Goal: Task Accomplishment & Management: Use online tool/utility

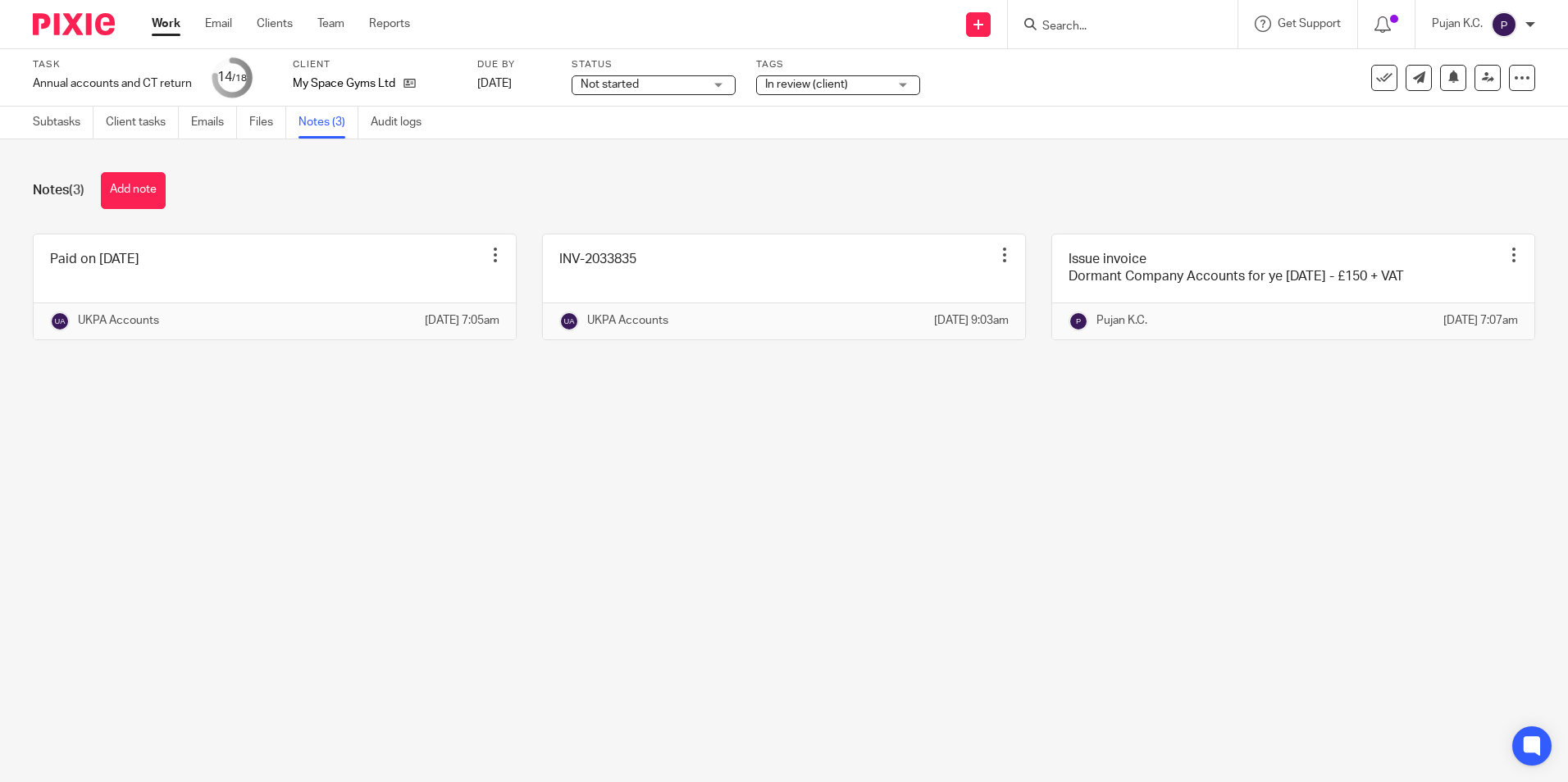
click at [1148, 29] on input "Search" at bounding box center [1114, 27] width 147 height 15
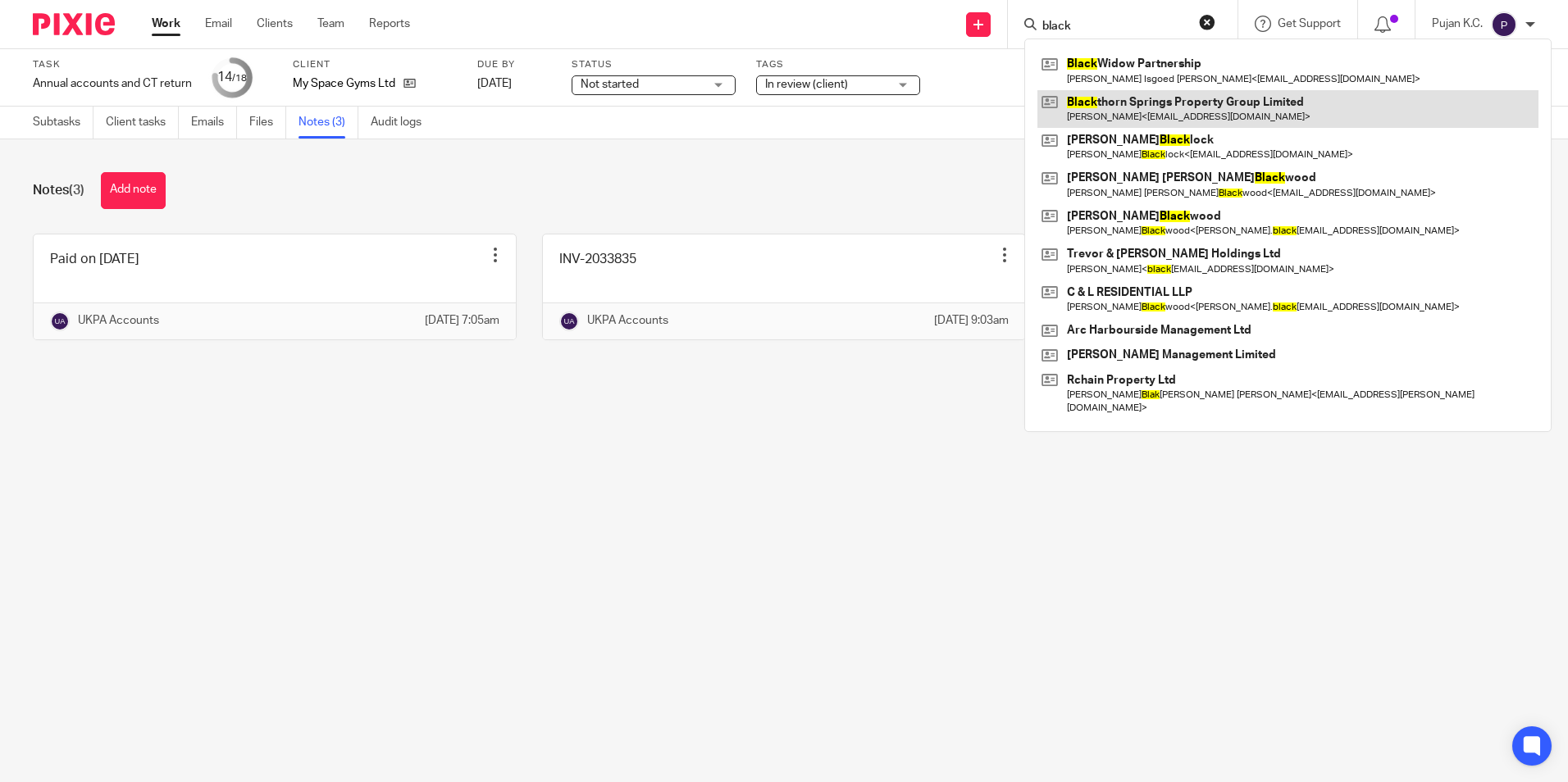
type input "black"
click at [1124, 123] on link at bounding box center [1287, 109] width 501 height 37
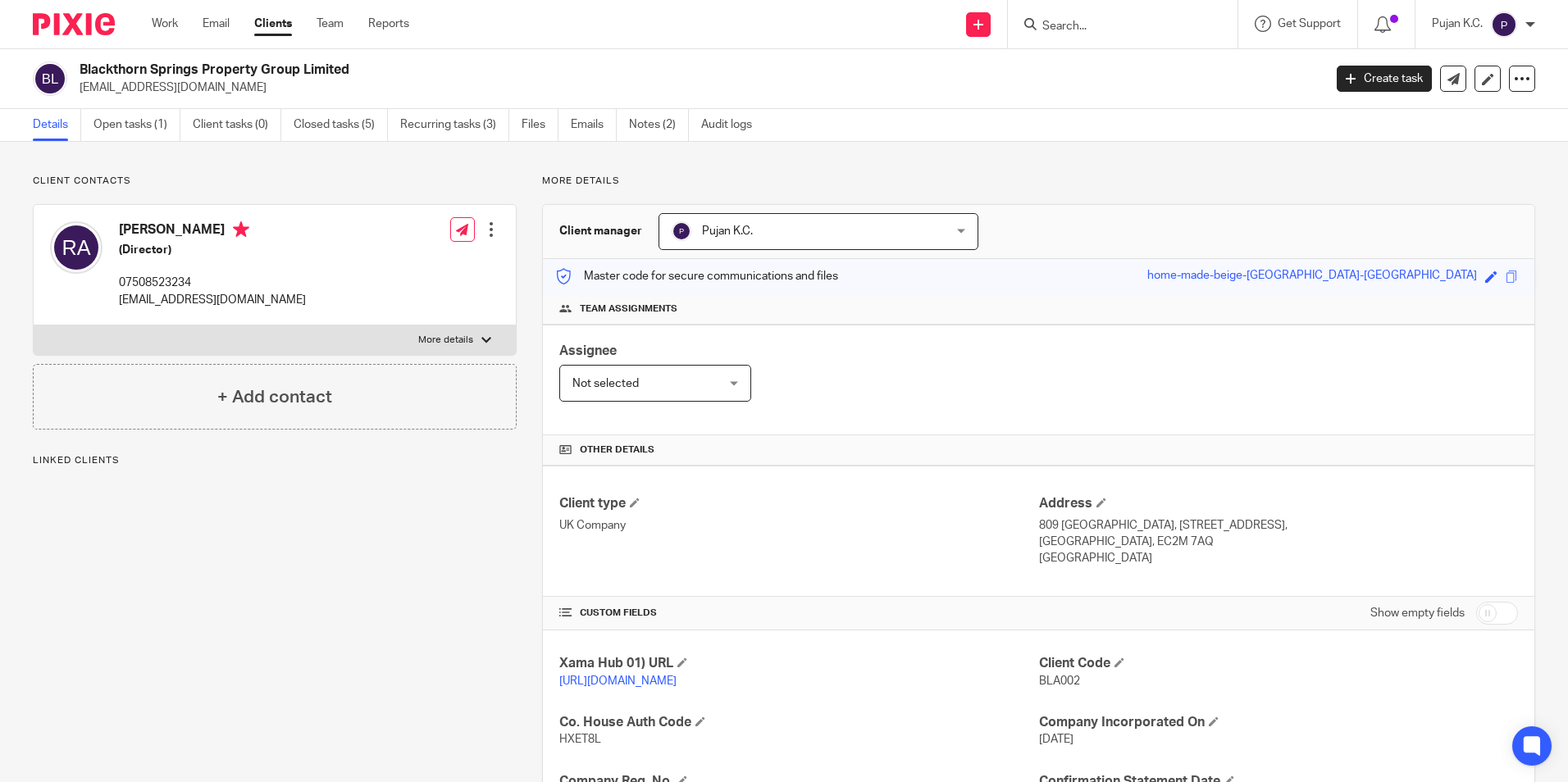
click at [79, 75] on div "Blackthorn Springs Property Group Limited [EMAIL_ADDRESS][DOMAIN_NAME]" at bounding box center [672, 78] width 1279 height 35
click at [1141, 243] on div "Client manager Pujan K.C. Pujan K.C. [PERSON_NAME] [PERSON_NAME] [PERSON_NAME] …" at bounding box center [1038, 232] width 991 height 54
click at [137, 123] on link "Open tasks (1)" at bounding box center [137, 125] width 87 height 32
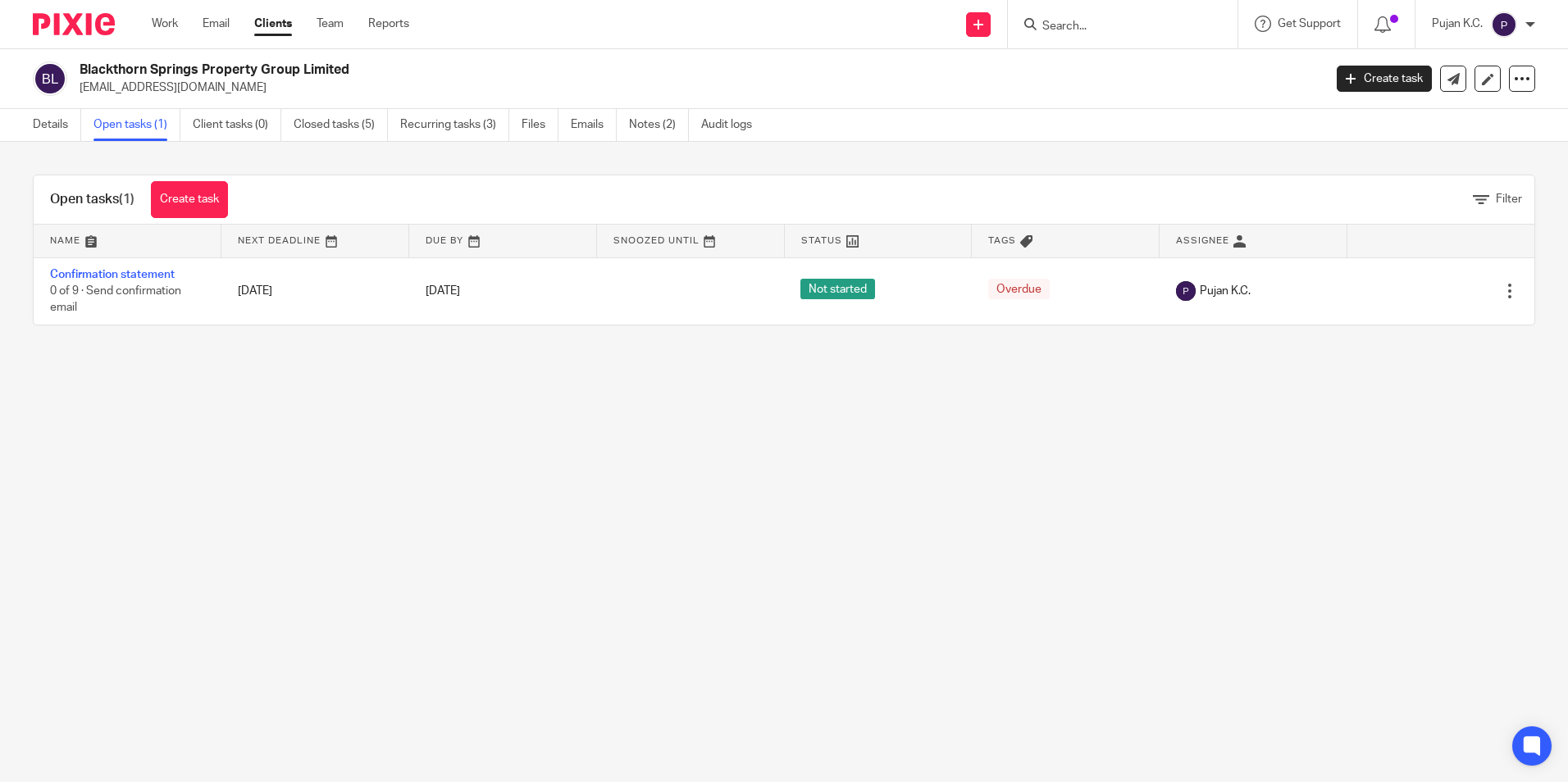
click at [83, 35] on img at bounding box center [74, 24] width 82 height 22
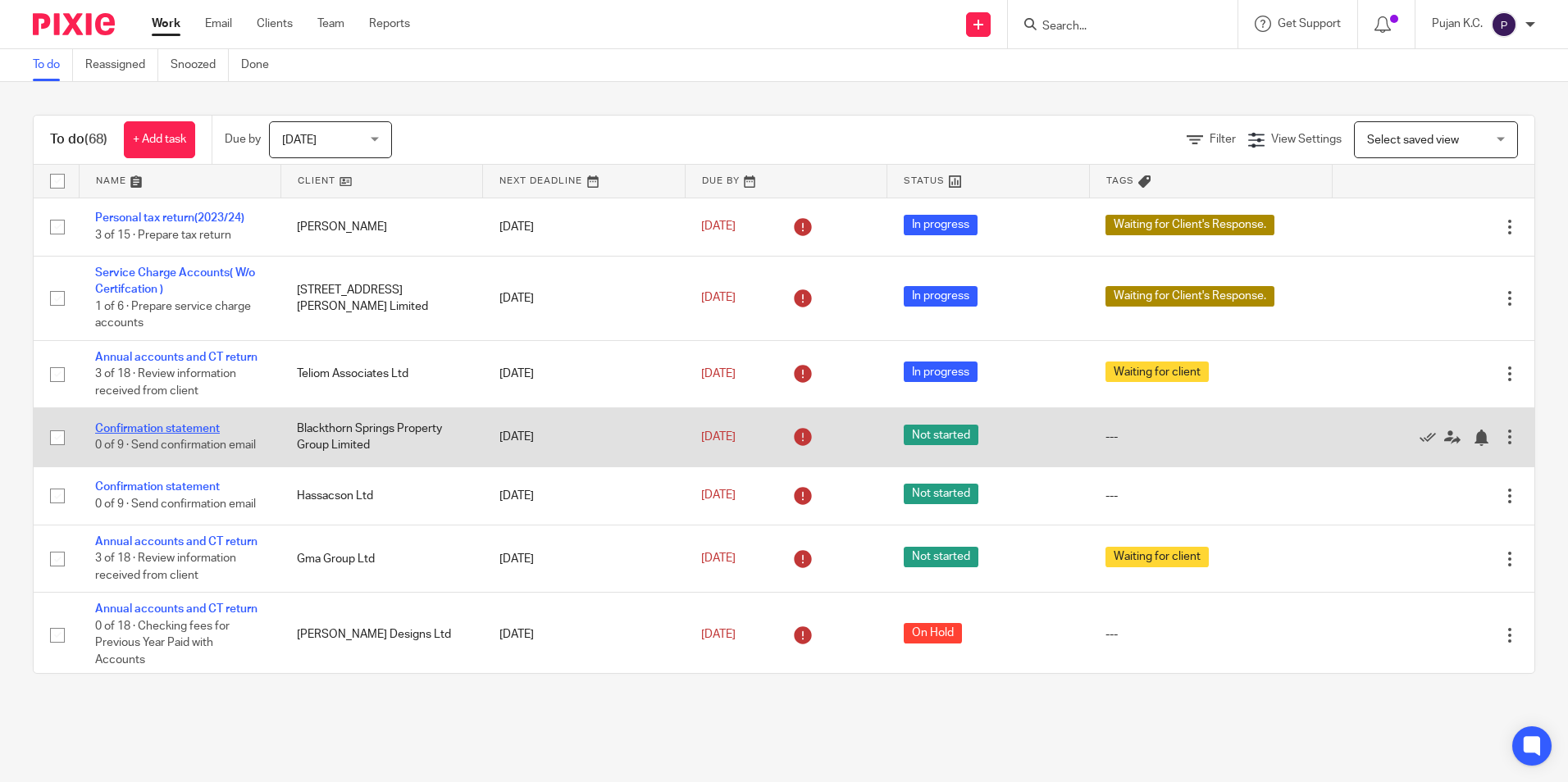
click at [177, 429] on link "Confirmation statement" at bounding box center [157, 428] width 124 height 12
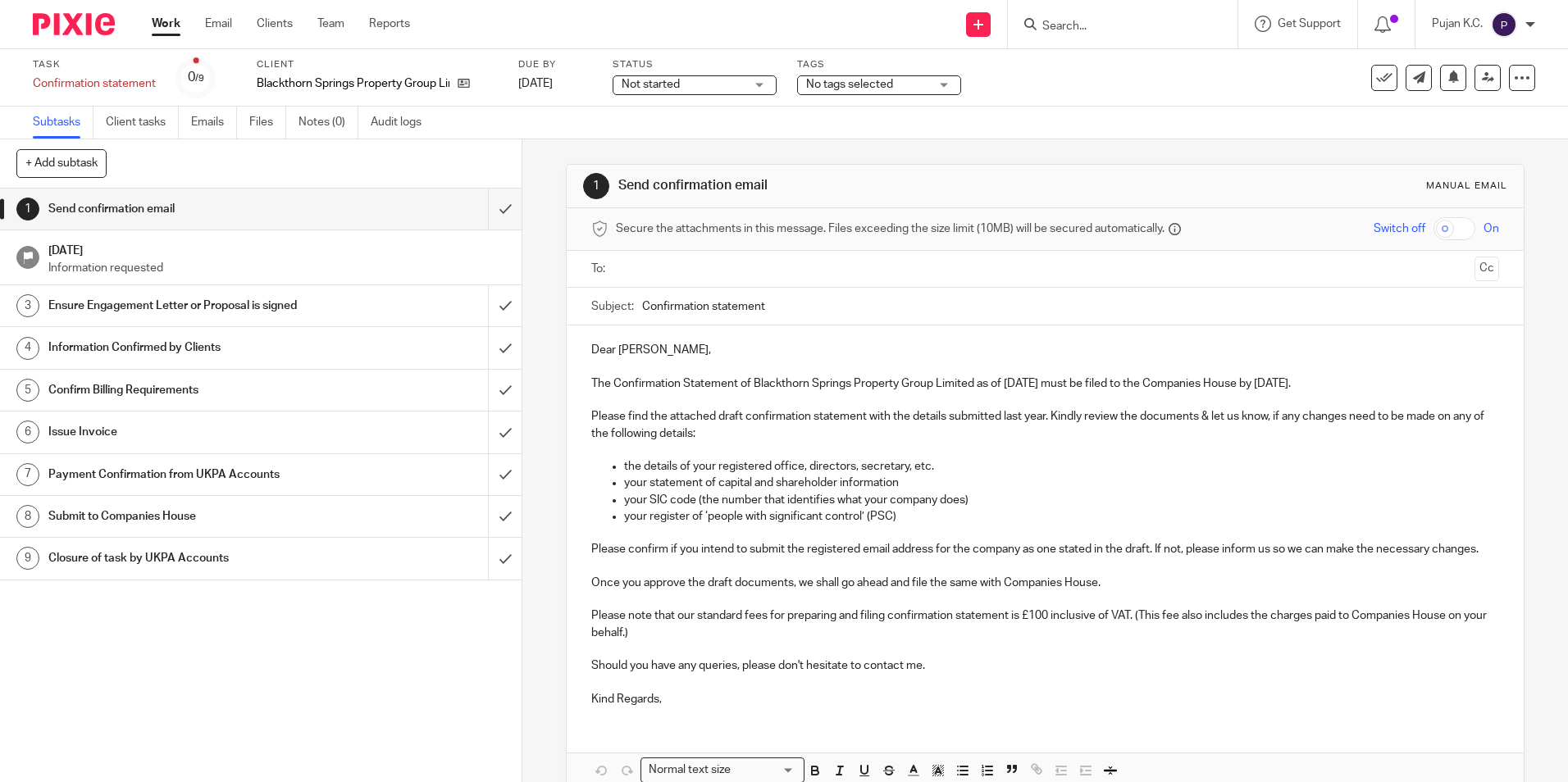
click at [755, 272] on input "text" at bounding box center [1044, 269] width 845 height 19
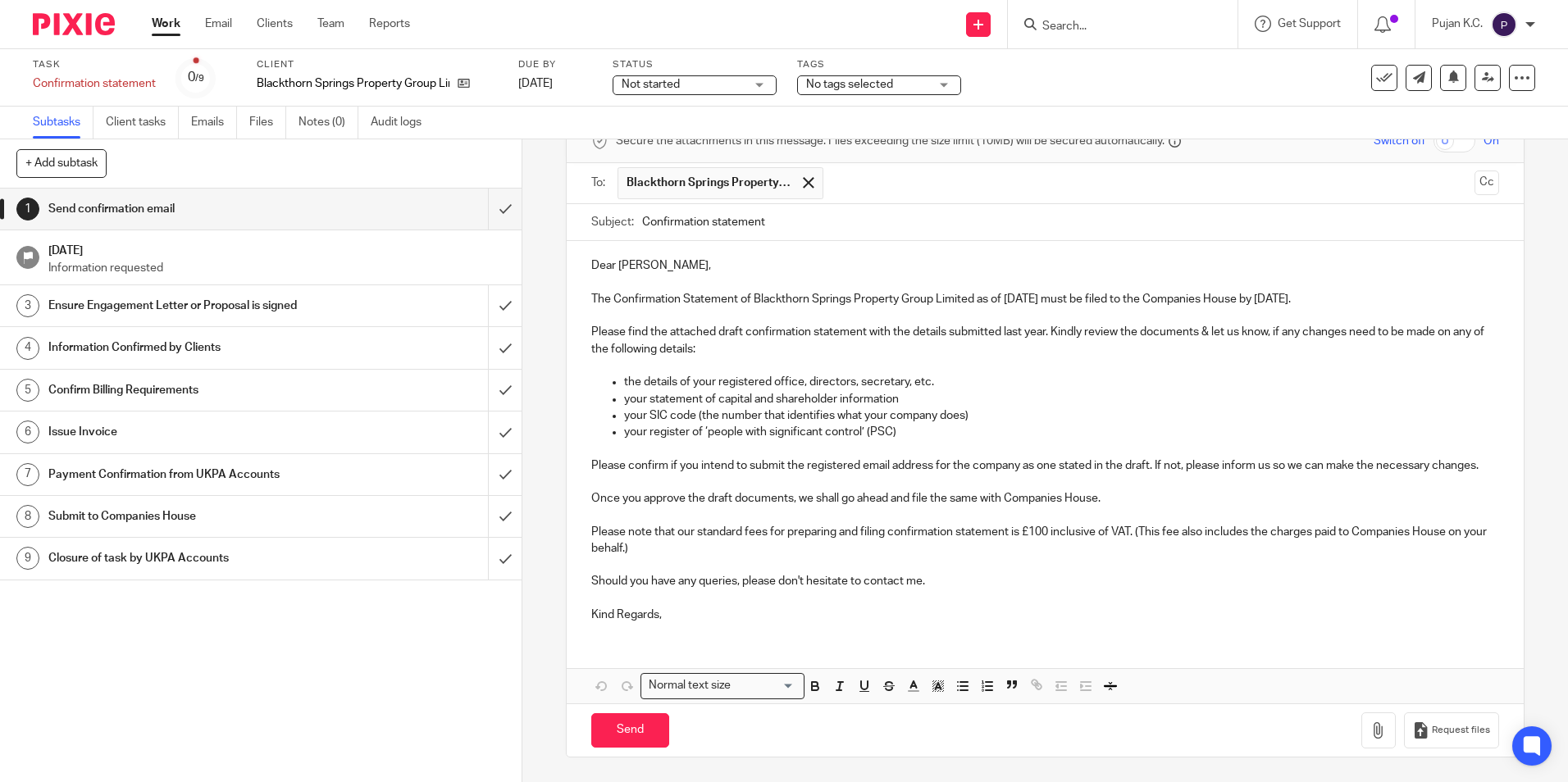
scroll to position [23, 0]
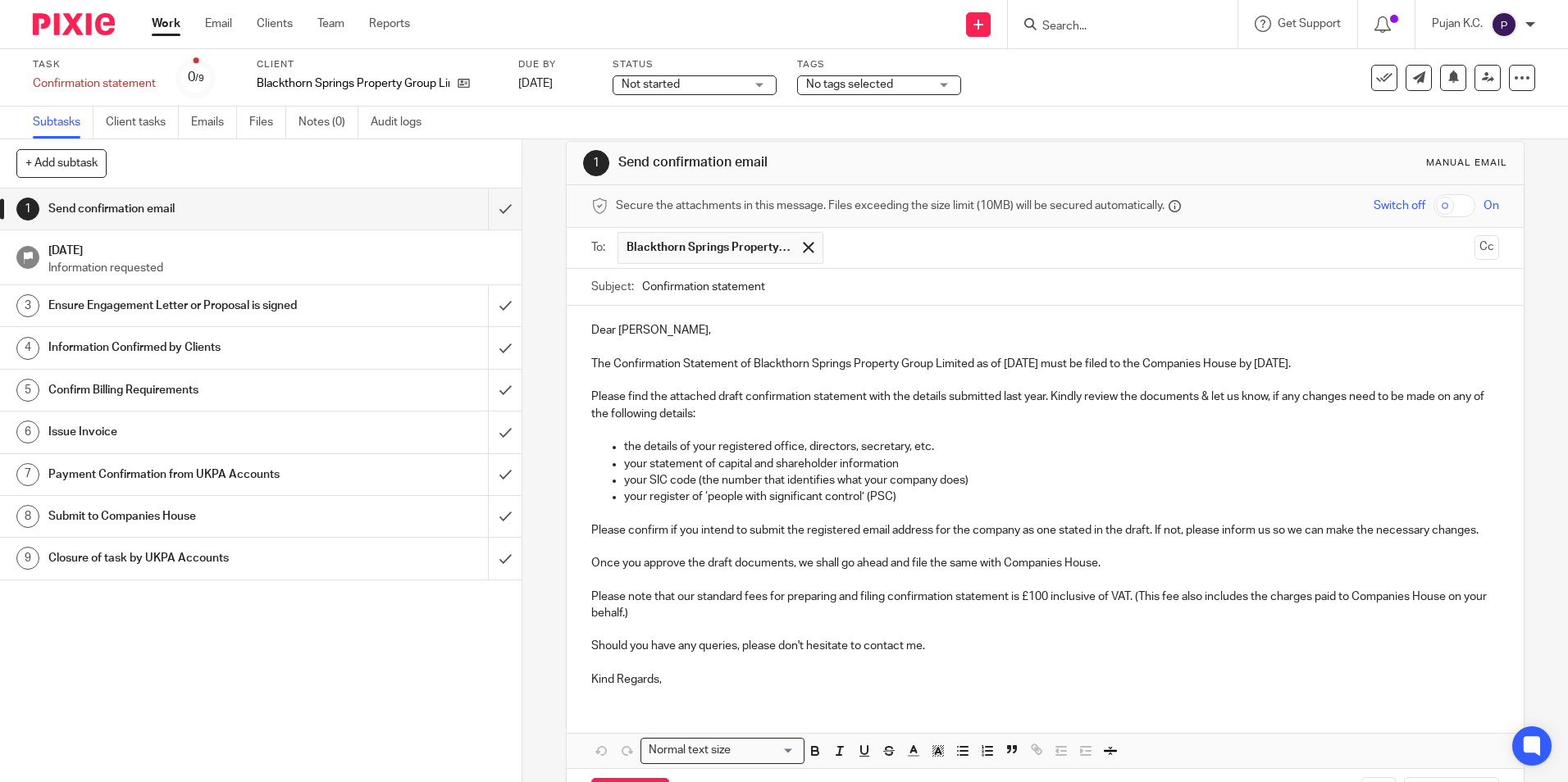
click at [1098, 36] on div at bounding box center [1122, 24] width 230 height 48
click at [1098, 26] on input "Search" at bounding box center [1114, 27] width 147 height 15
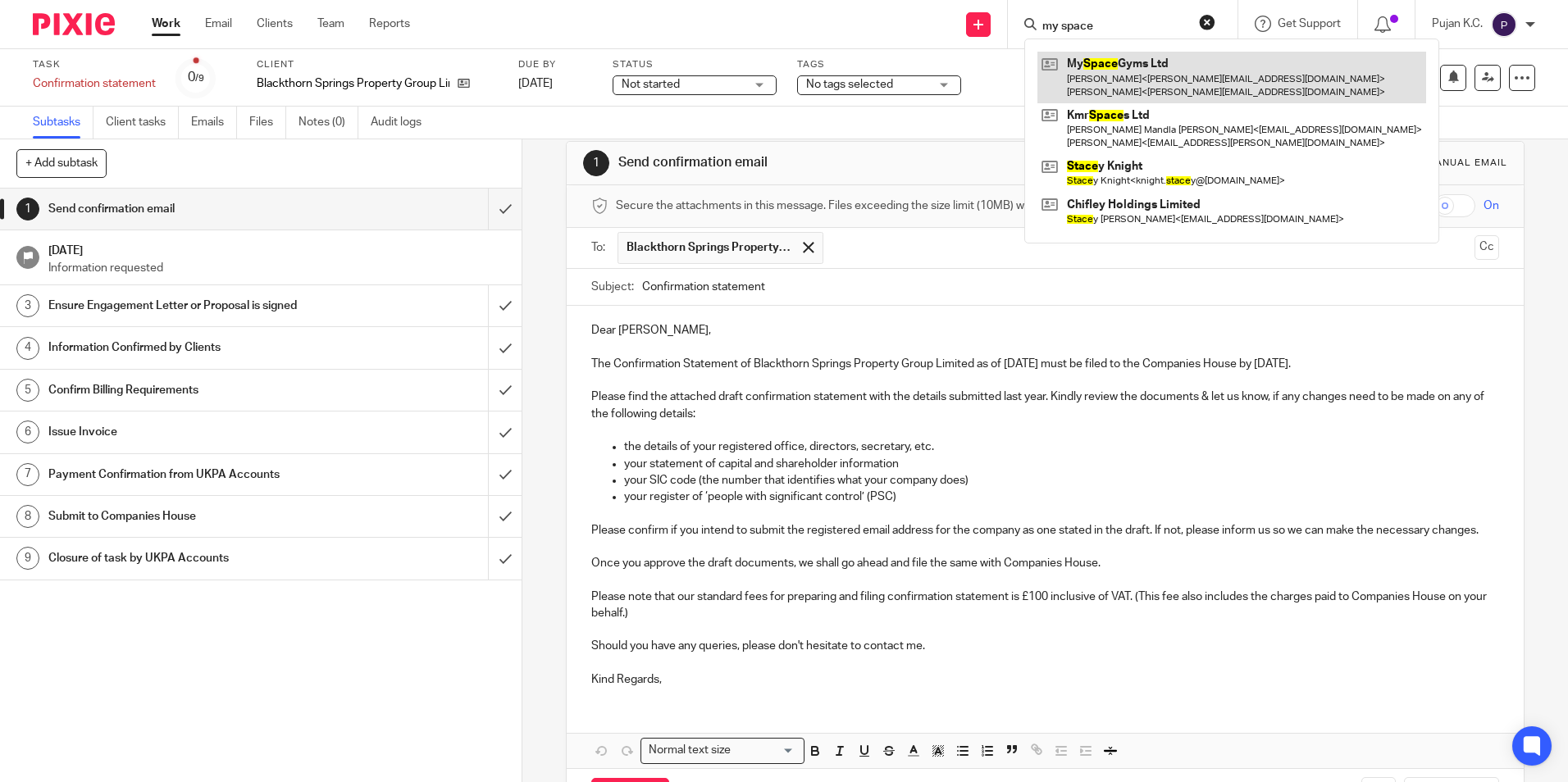
type input "my space"
click at [1086, 91] on link at bounding box center [1231, 76] width 389 height 51
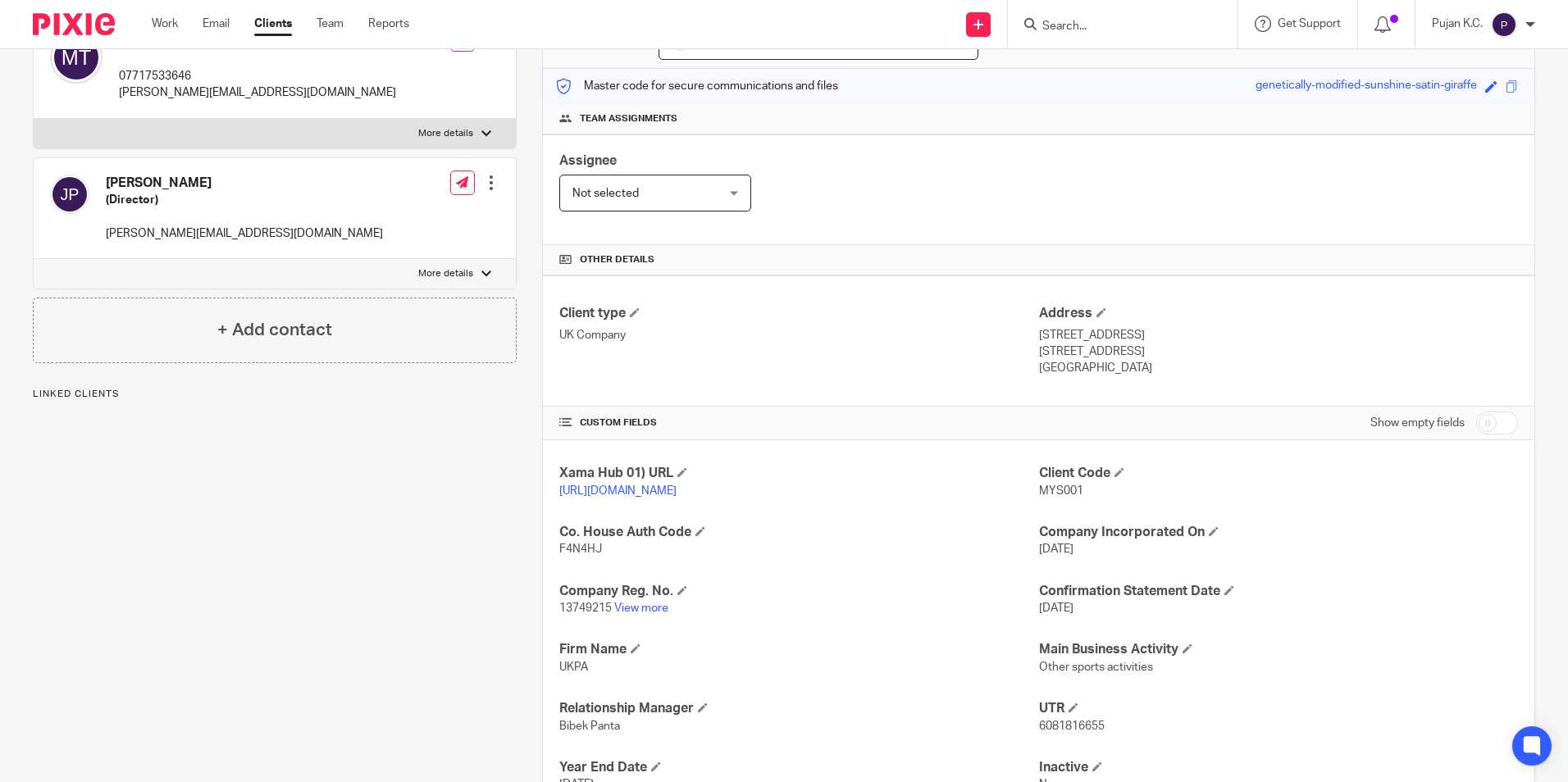
scroll to position [328, 0]
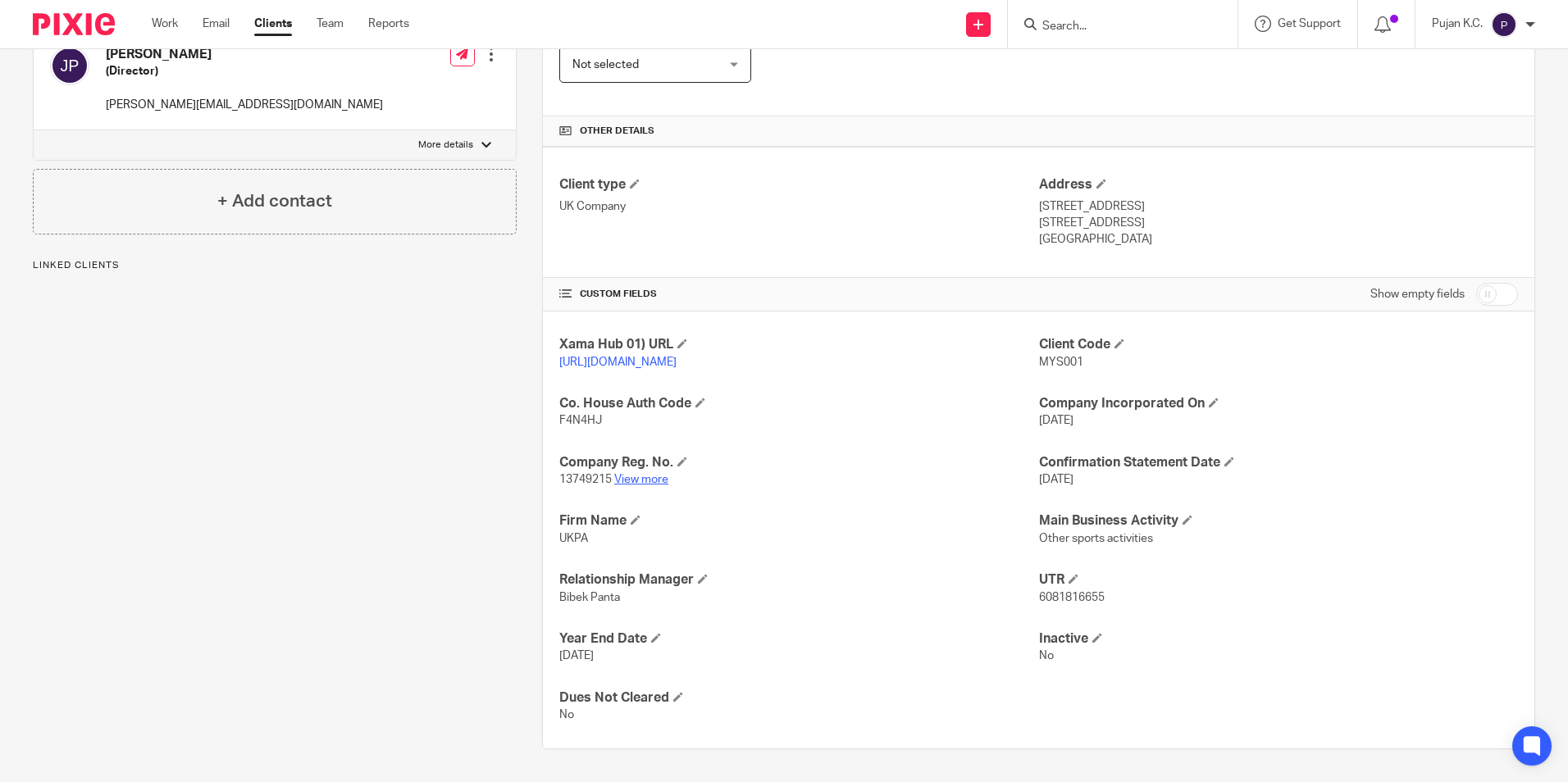
click at [622, 486] on link "View more" at bounding box center [641, 479] width 54 height 12
